Goal: Navigation & Orientation: Understand site structure

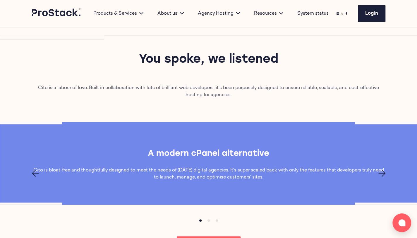
scroll to position [371, 0]
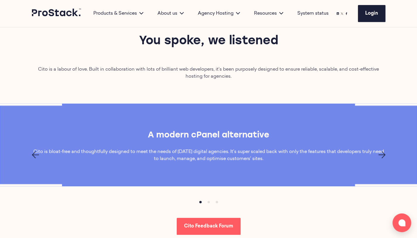
click at [170, 80] on div "Cito is a labour of love. Built in collaboration with lots of brilliant web dev…" at bounding box center [208, 85] width 417 height 38
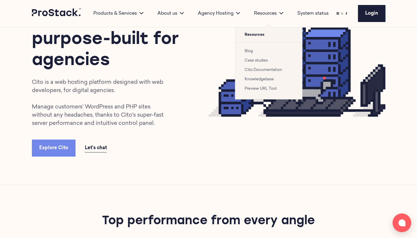
scroll to position [0, 0]
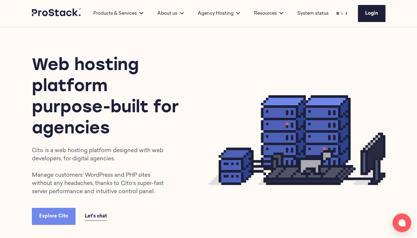
click at [193, 89] on div "Web hosting platform purpose-built for agencies Cito is a web hosting platform …" at bounding box center [120, 139] width 177 height 169
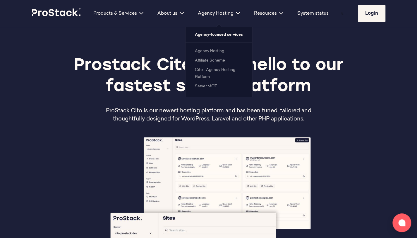
click at [217, 62] on link "Affiliate Scheme" at bounding box center [210, 61] width 30 height 4
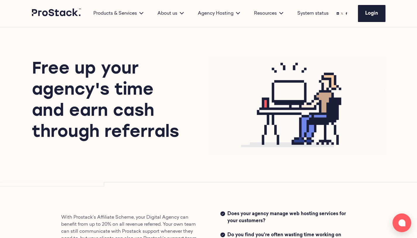
click at [248, 106] on img at bounding box center [297, 104] width 177 height 99
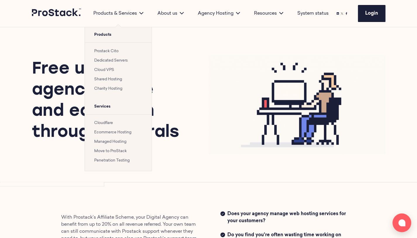
click at [120, 52] on li "Prostack Cito" at bounding box center [118, 50] width 48 height 7
click at [110, 52] on link "Prostack Cito" at bounding box center [106, 51] width 24 height 4
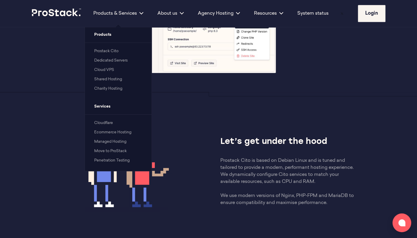
scroll to position [163, 0]
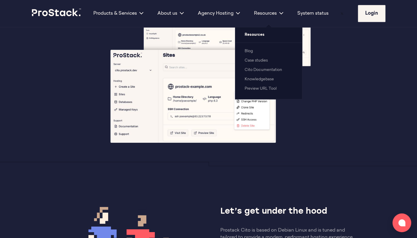
click at [256, 81] on link "Knowledgebase" at bounding box center [259, 79] width 29 height 4
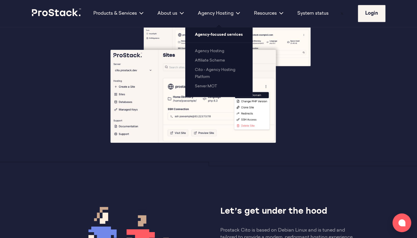
click at [207, 53] on link "Agency Hosting" at bounding box center [209, 51] width 29 height 4
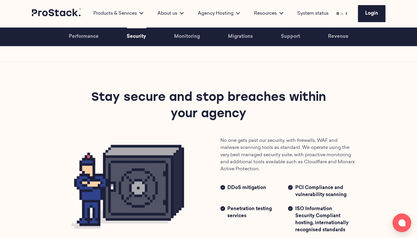
scroll to position [467, 0]
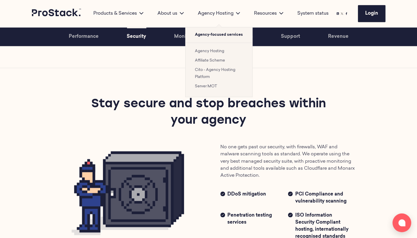
click at [203, 60] on link "Affiliate Scheme" at bounding box center [210, 61] width 30 height 4
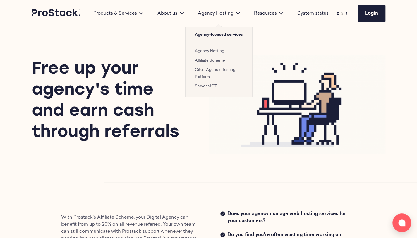
click at [221, 18] on div "Agency Hosting Agency-focused services Agency Hosting Affiliate Scheme Cito - A…" at bounding box center [219, 13] width 56 height 27
click at [222, 11] on div "Agency Hosting" at bounding box center [219, 13] width 56 height 7
click at [206, 52] on link "Agency Hosting" at bounding box center [209, 51] width 29 height 4
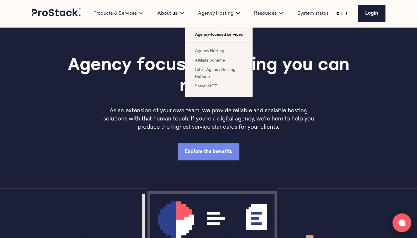
click at [217, 14] on div "Agency Hosting" at bounding box center [219, 13] width 56 height 7
click at [204, 85] on link "Server MOT" at bounding box center [206, 86] width 22 height 4
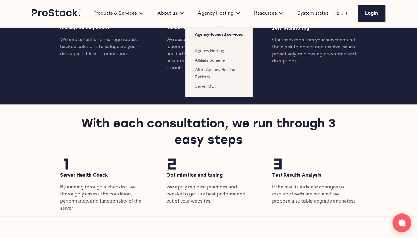
scroll to position [495, 0]
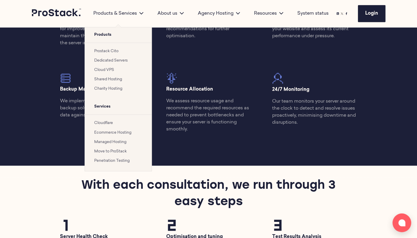
click at [115, 47] on ul "Prostack Cito Dedicated Servers Cloud VPS Shared Hosting Charity Hosting" at bounding box center [118, 70] width 67 height 57
click at [114, 50] on link "Prostack Cito" at bounding box center [106, 51] width 24 height 4
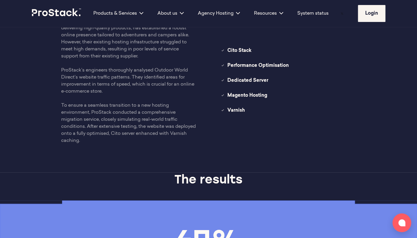
scroll to position [1409, 0]
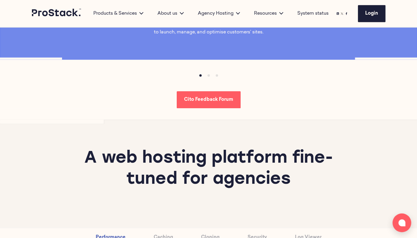
scroll to position [474, 0]
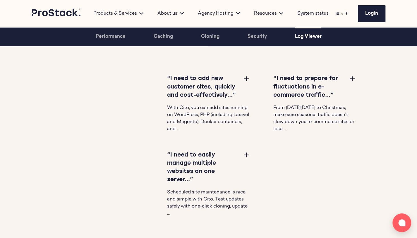
scroll to position [1791, 0]
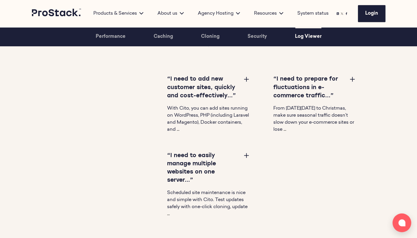
click at [245, 76] on button at bounding box center [246, 78] width 7 height 7
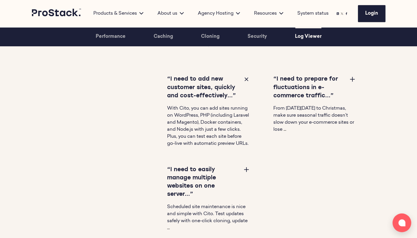
click at [247, 78] on button at bounding box center [246, 78] width 7 height 7
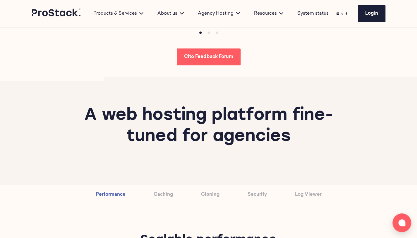
scroll to position [543, 0]
